Goal: Navigation & Orientation: Understand site structure

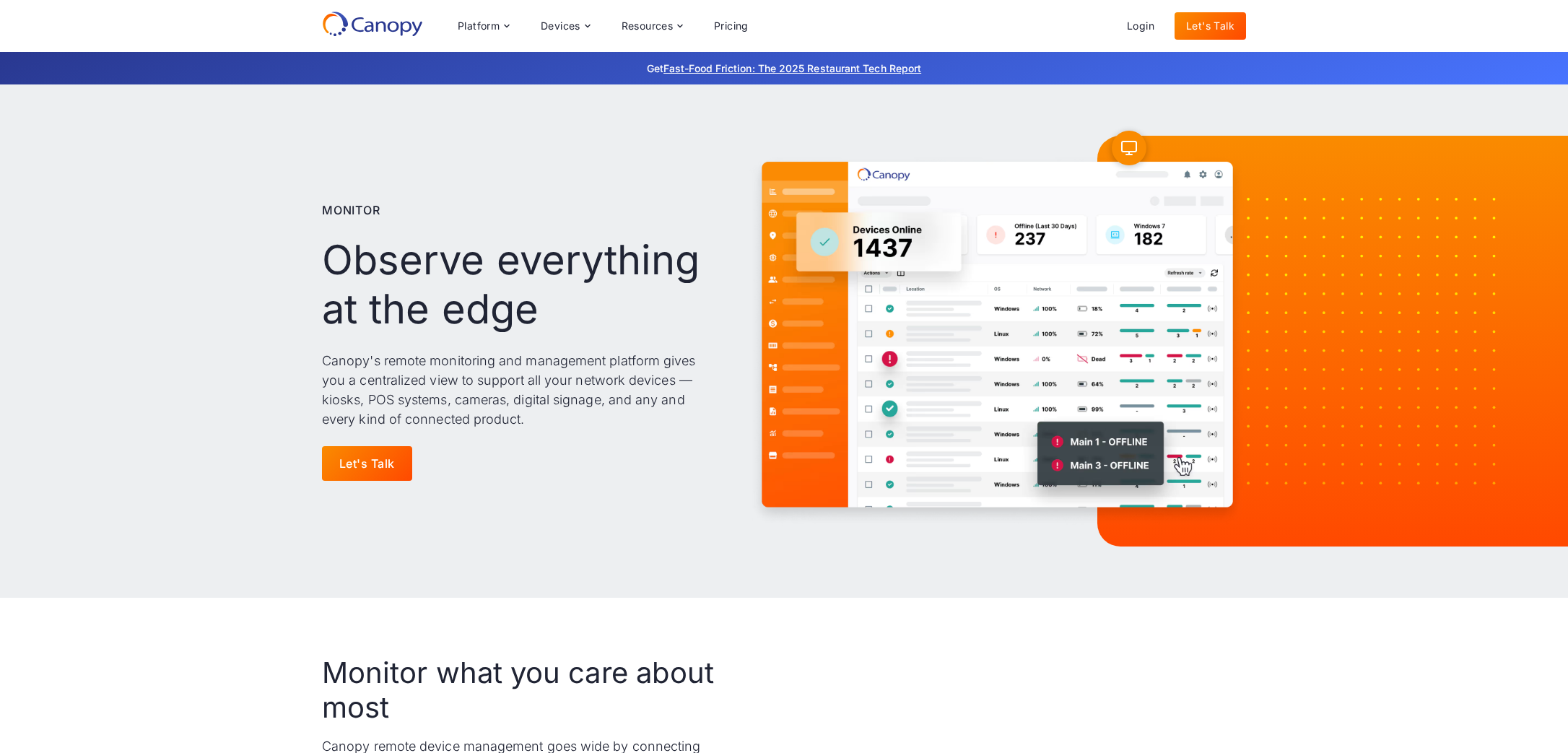
click at [1102, 359] on img at bounding box center [997, 341] width 497 height 398
click at [474, 22] on div "Platform" at bounding box center [479, 26] width 42 height 11
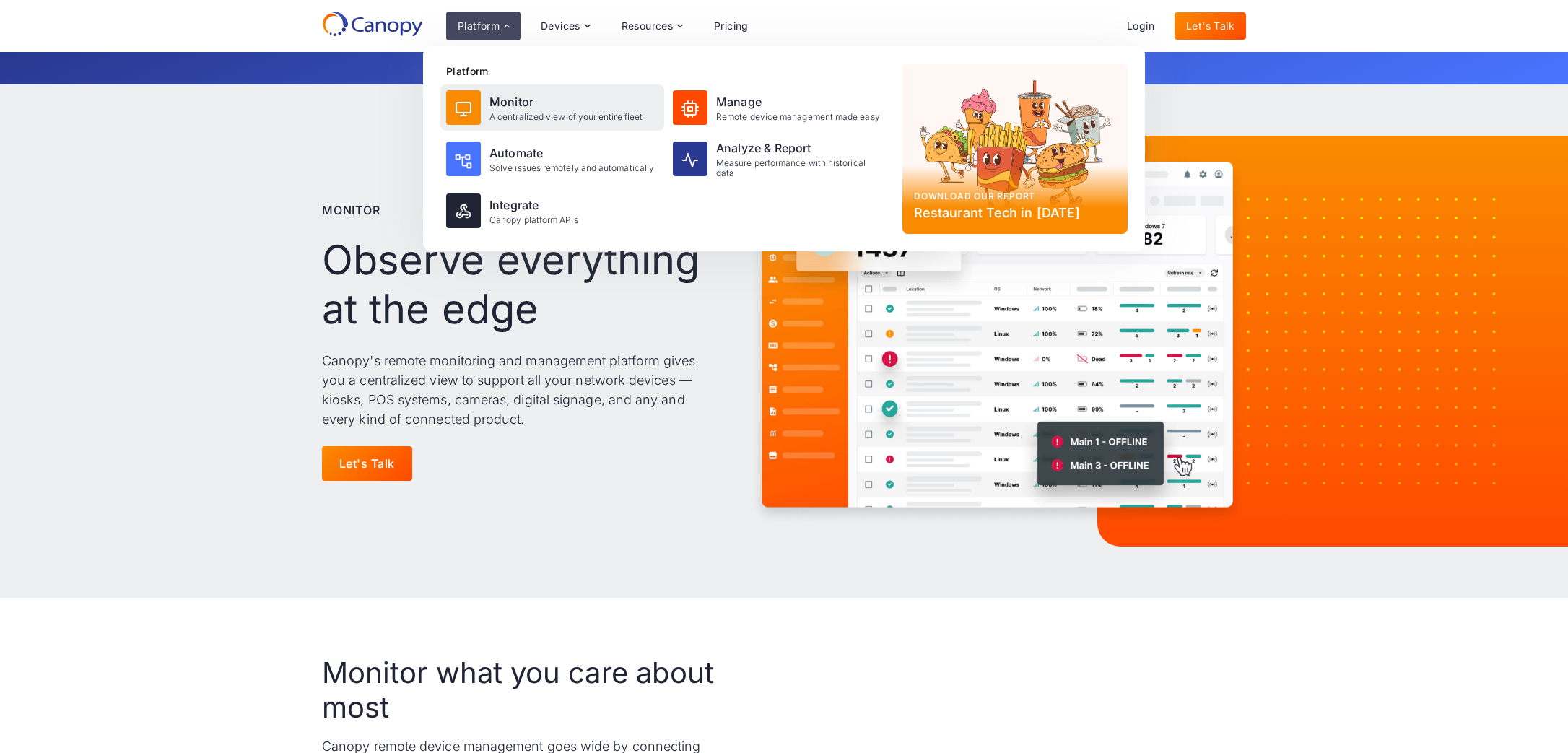
click at [524, 107] on div "Monitor" at bounding box center [566, 102] width 153 height 18
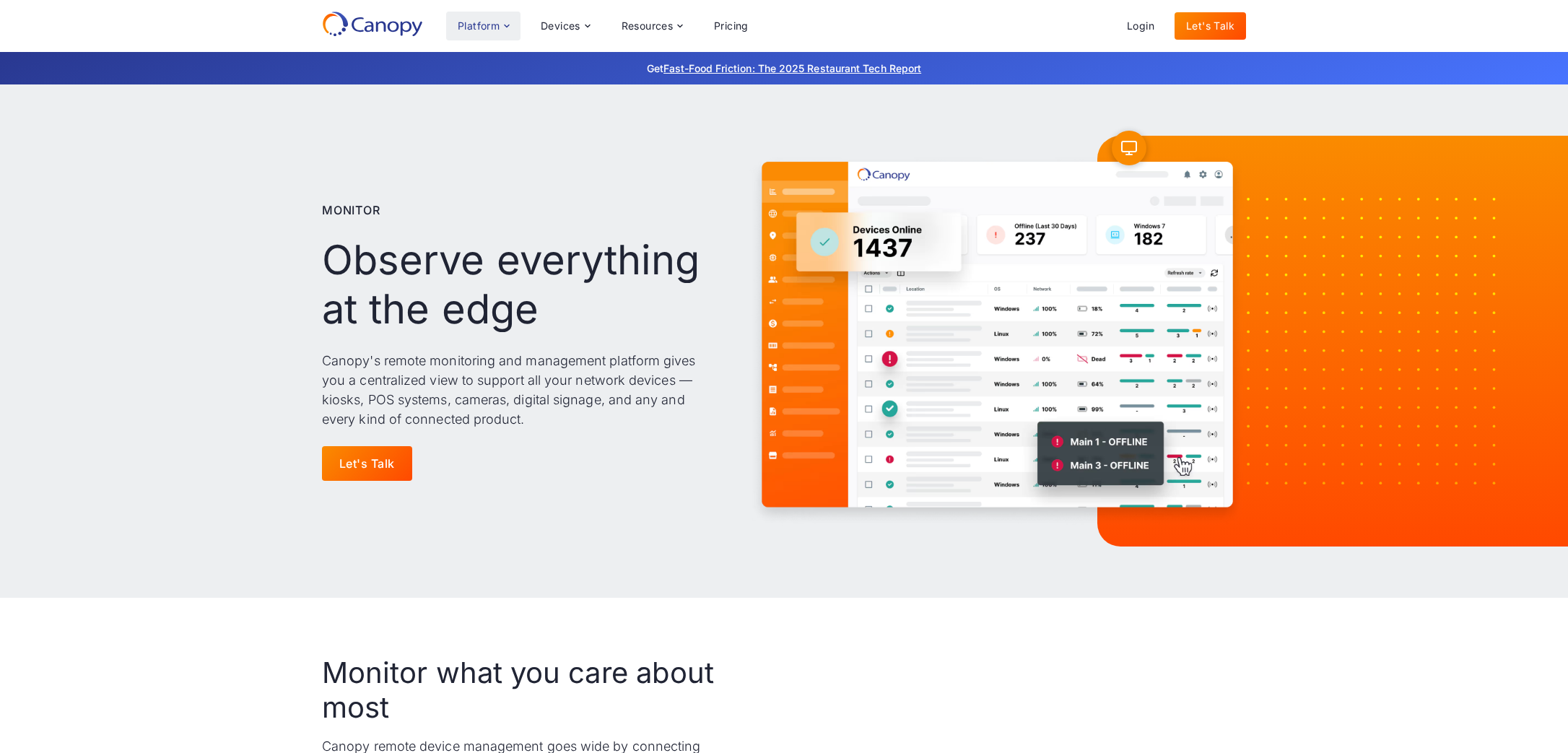
click at [488, 21] on div "Platform" at bounding box center [479, 26] width 42 height 11
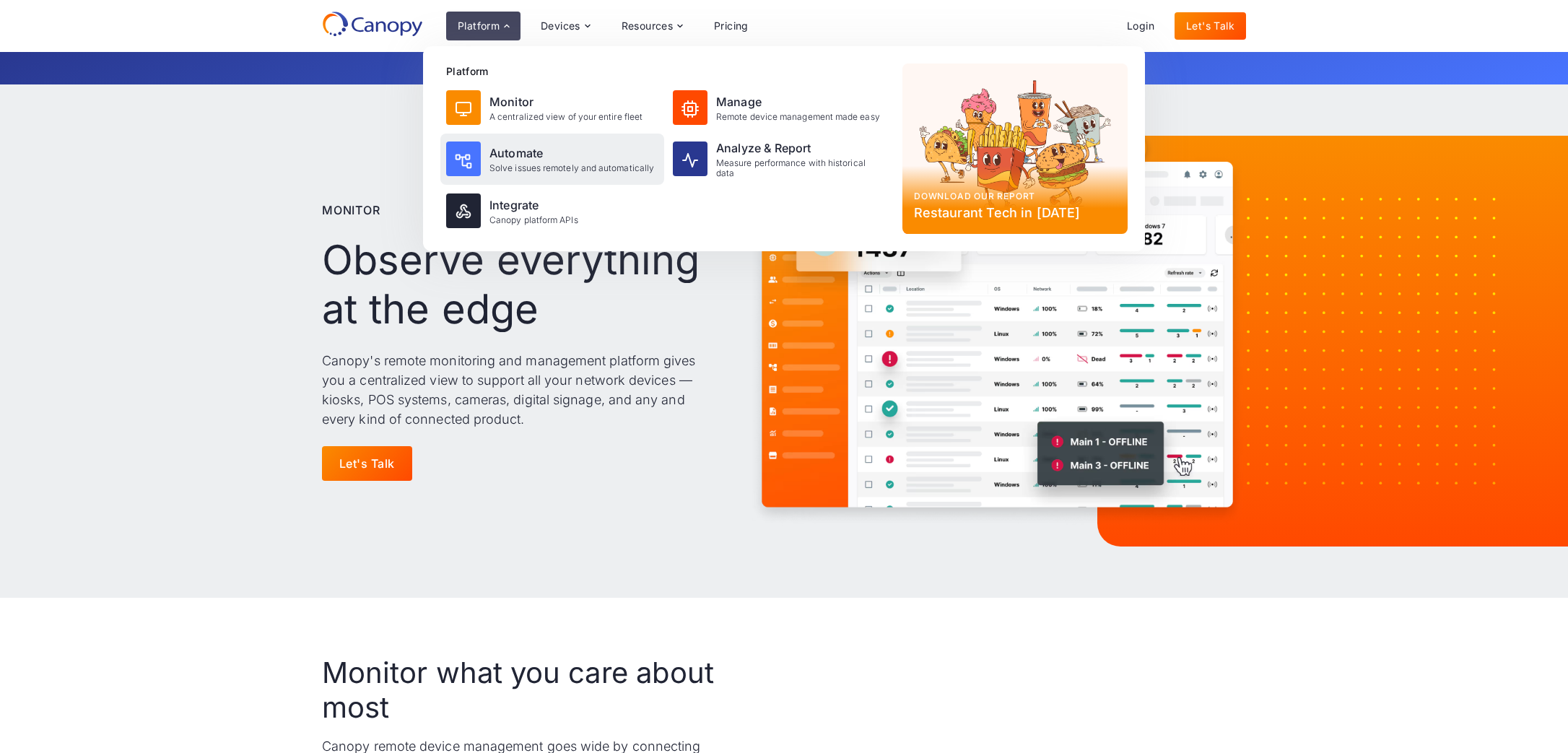
click at [520, 143] on div "Automate Solve issues remotely and automatically" at bounding box center [552, 159] width 224 height 51
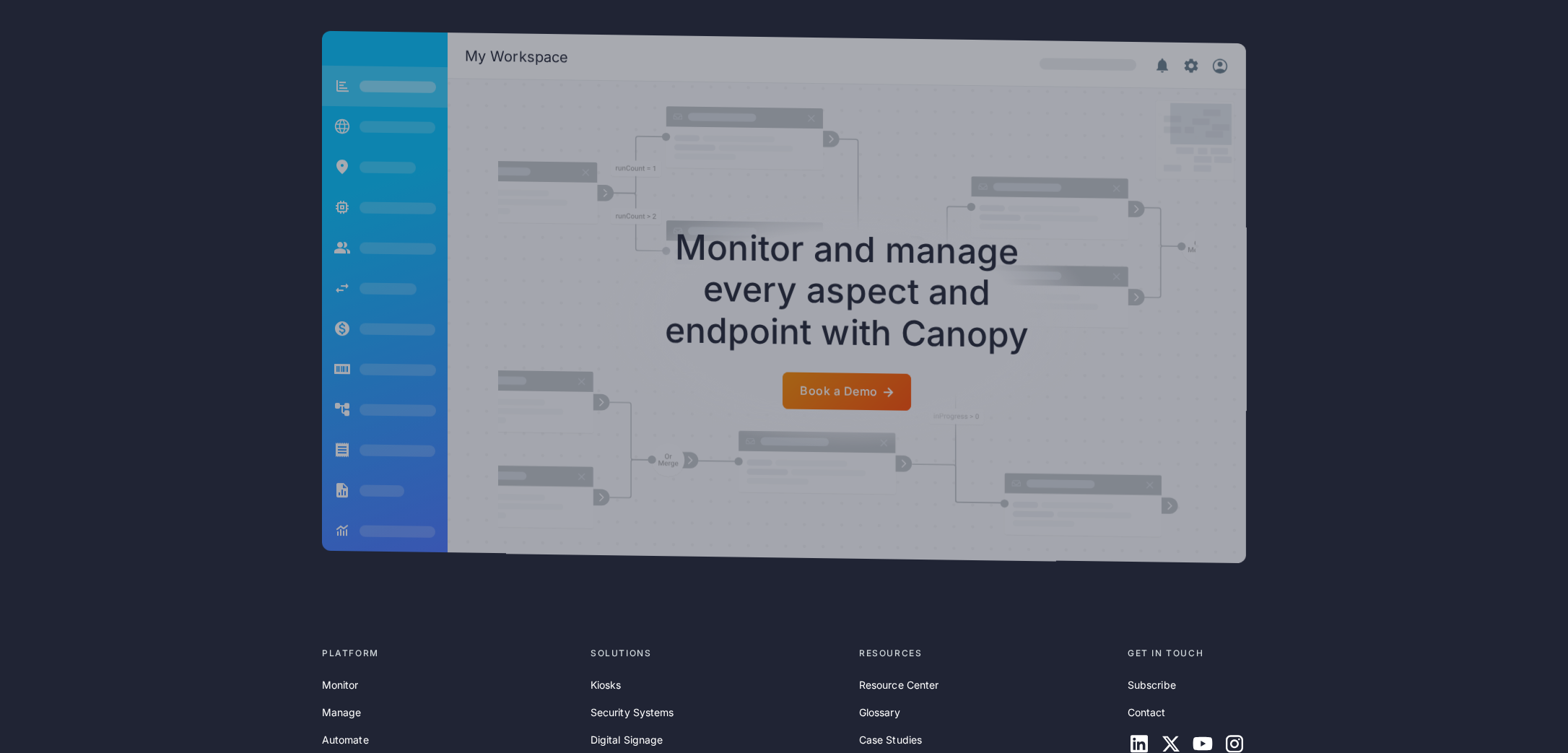
scroll to position [3746, 0]
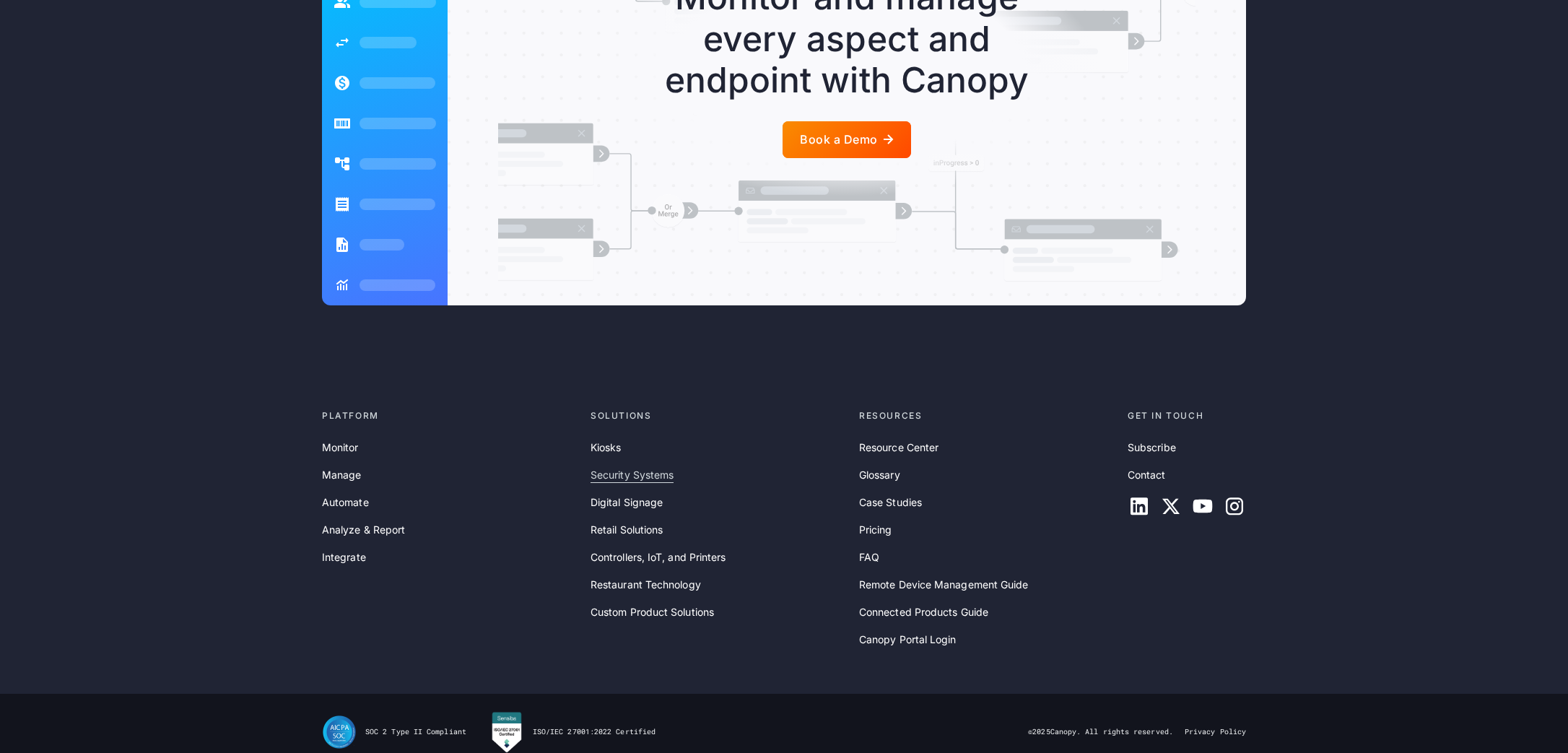
click at [643, 467] on link "Security Systems" at bounding box center [632, 475] width 83 height 16
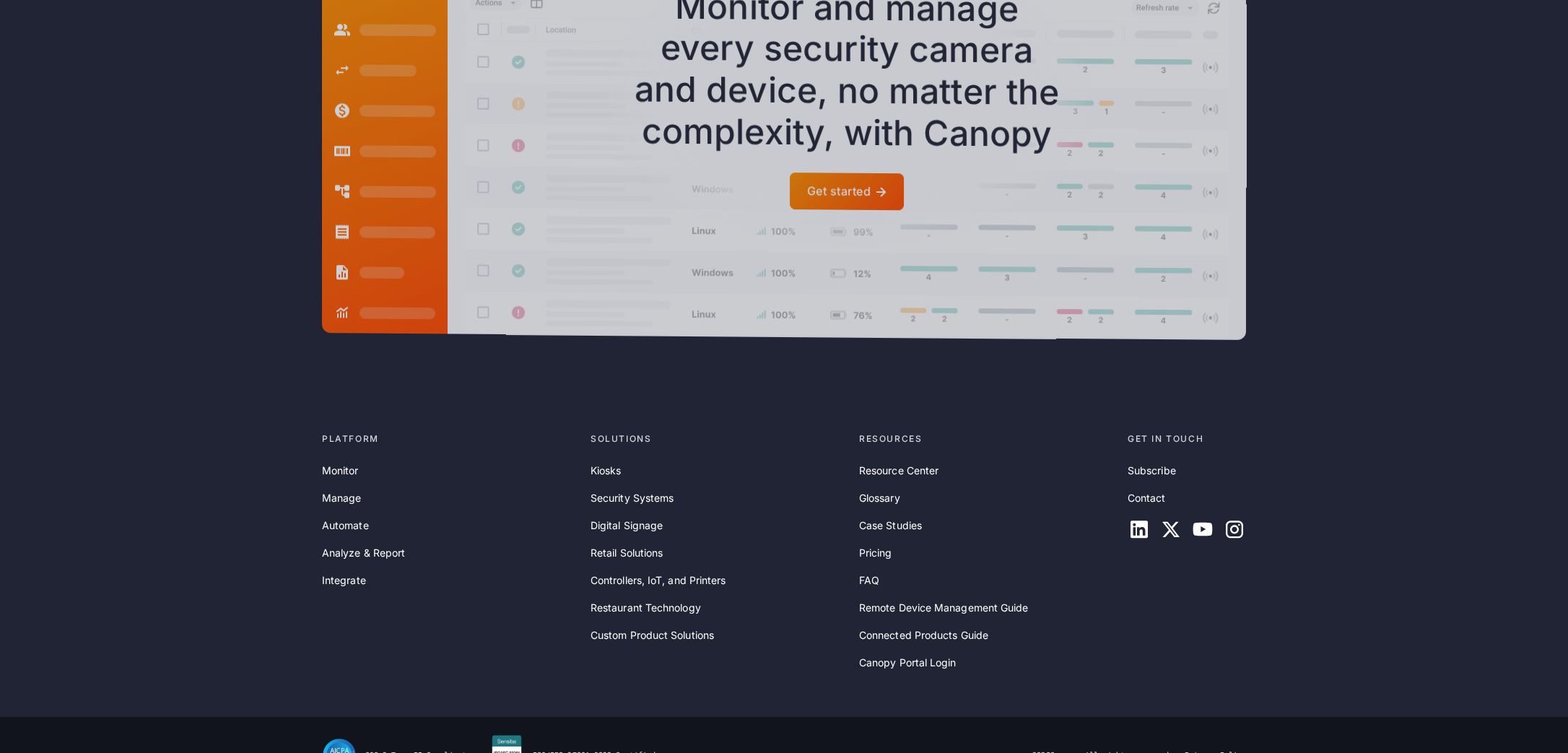
scroll to position [4166, 0]
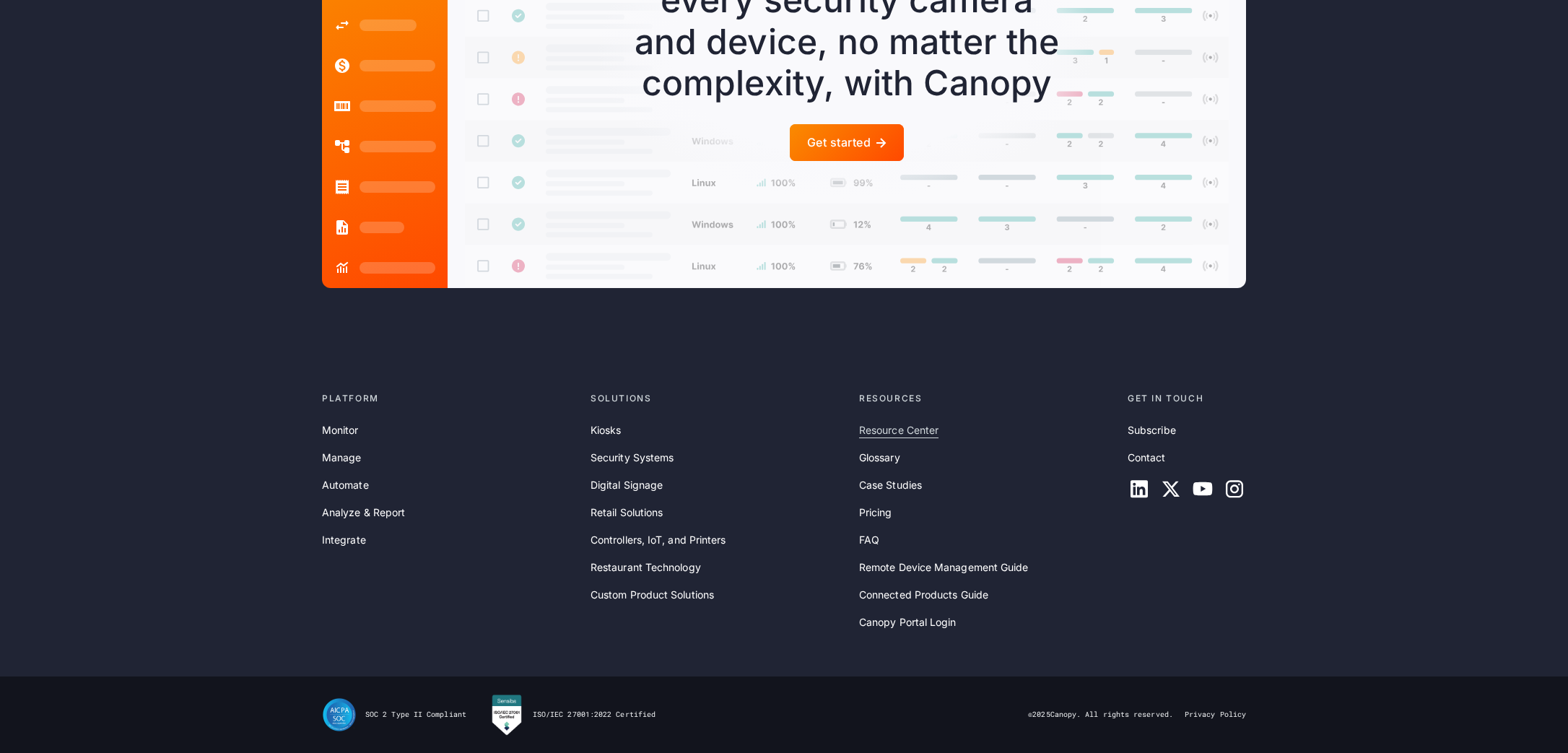
click at [901, 430] on link "Resource Center" at bounding box center [899, 431] width 79 height 16
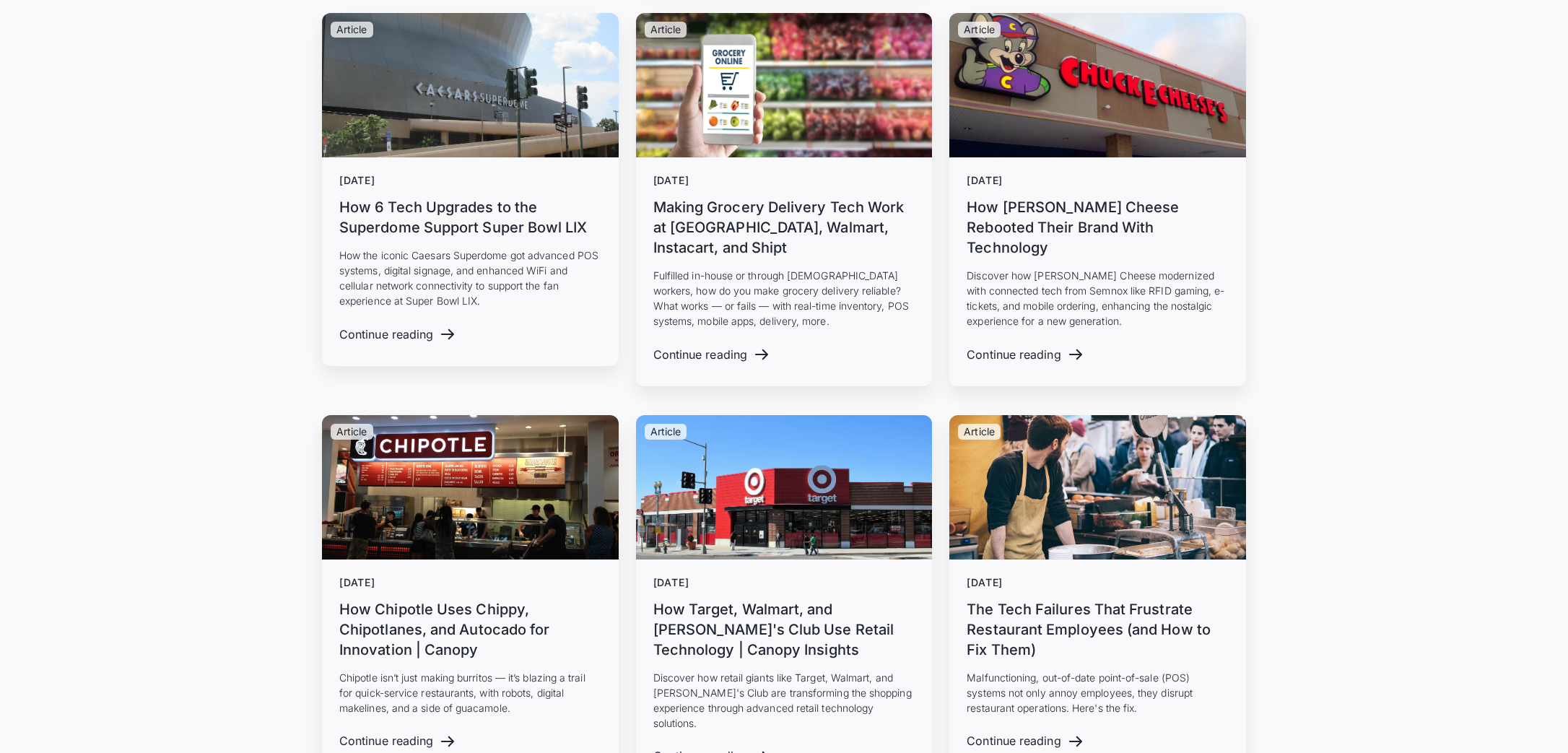
scroll to position [11854, 0]
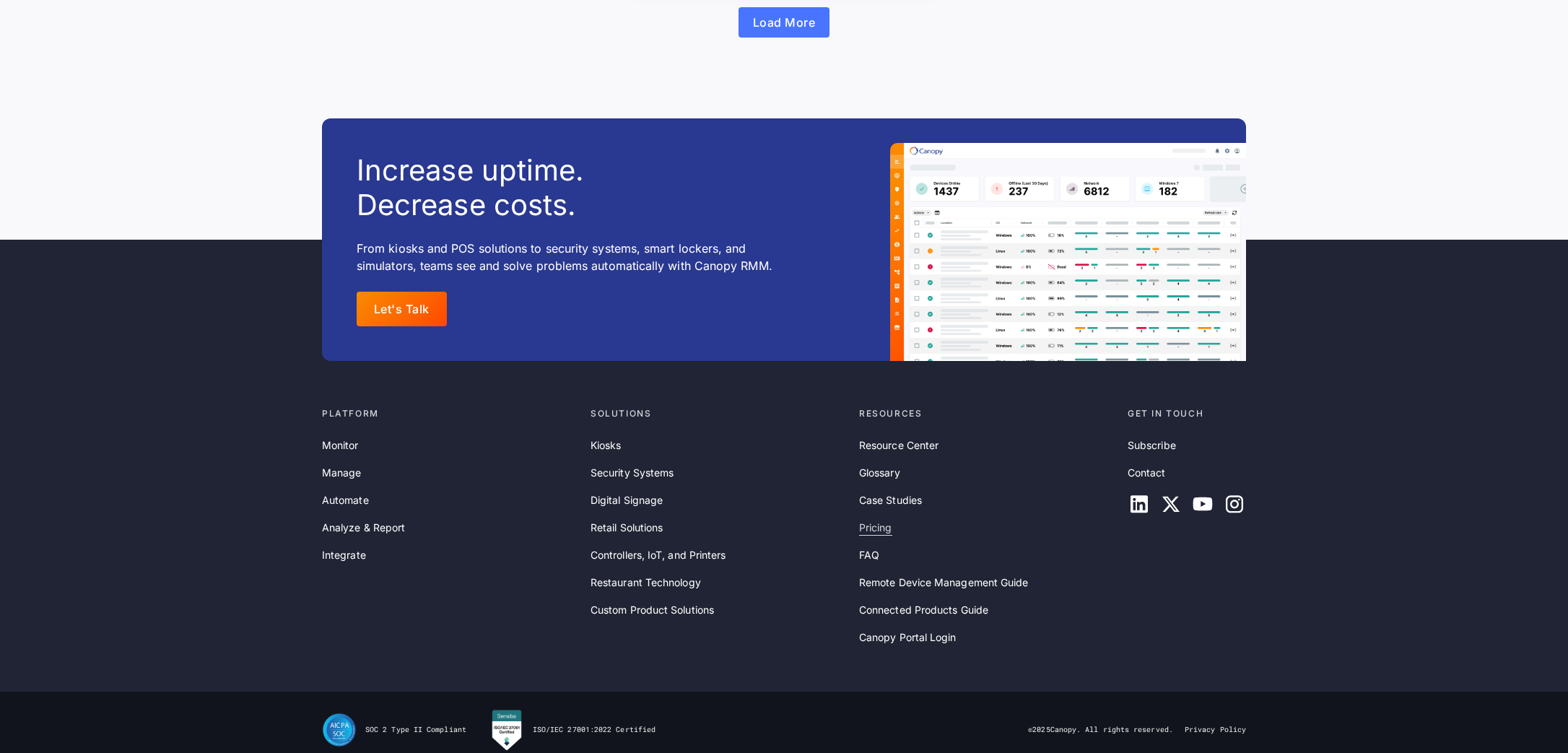
click at [869, 520] on link "Pricing" at bounding box center [876, 528] width 33 height 16
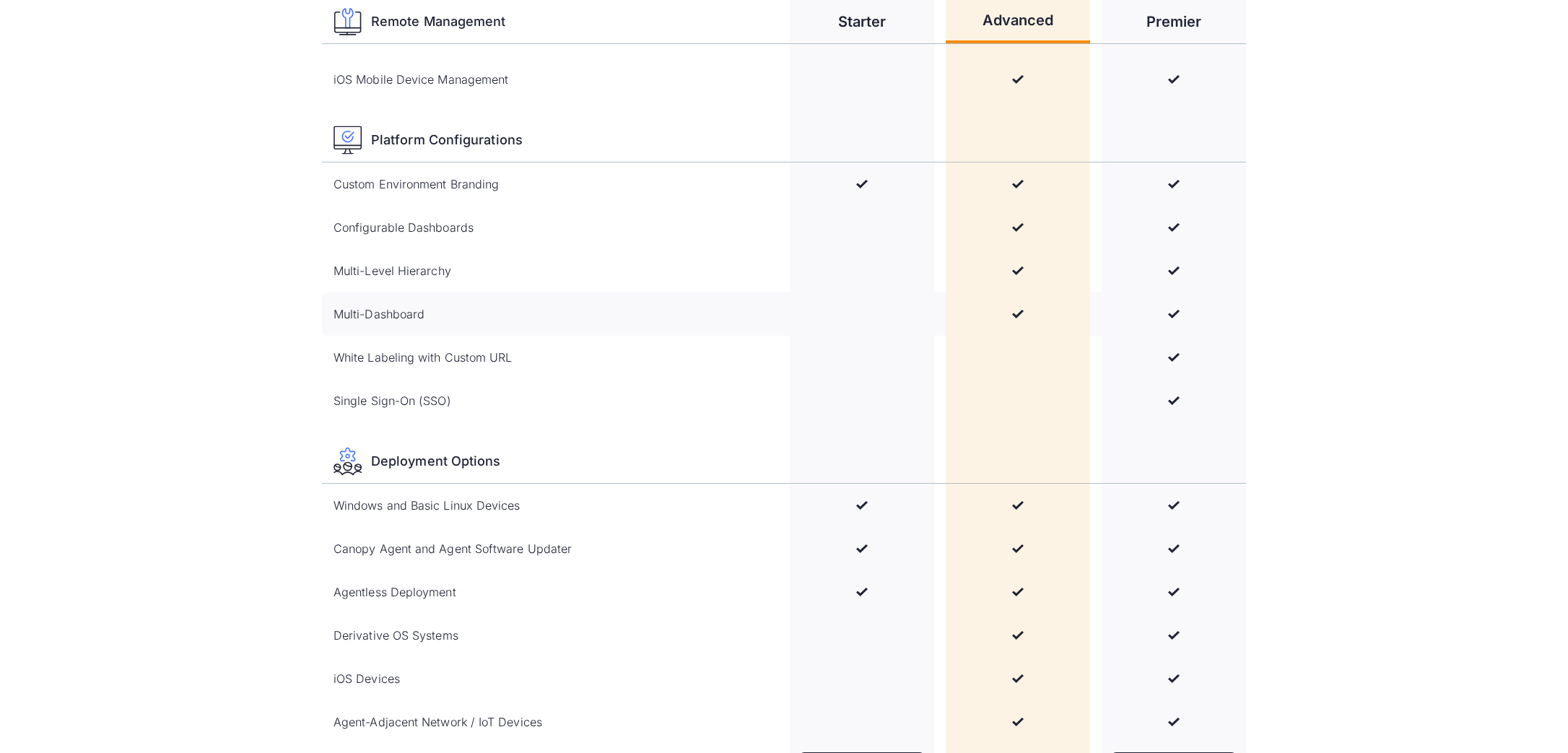
scroll to position [1954, 0]
